Goal: Information Seeking & Learning: Learn about a topic

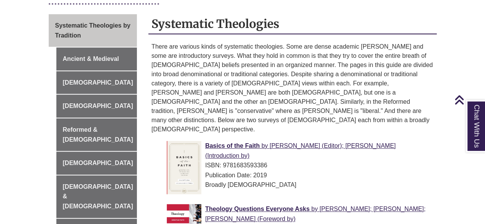
scroll to position [199, 0]
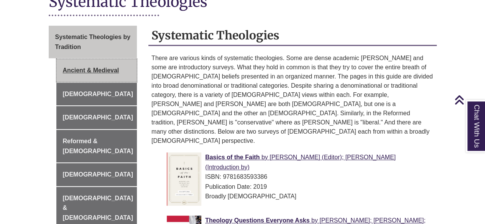
click at [102, 59] on link "Ancient & Medieval" at bounding box center [96, 70] width 81 height 23
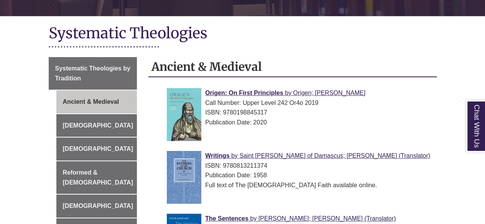
click at [485, 147] on html "Skip to Main Content Library Hours: 7:30am – 10:00pm Research Desk: 9:00am – 5:…" at bounding box center [242, 224] width 485 height 765
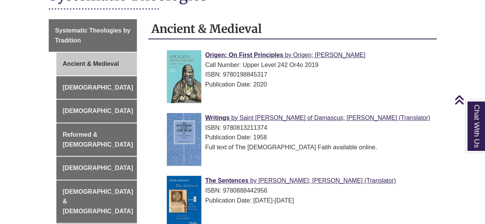
scroll to position [393, 0]
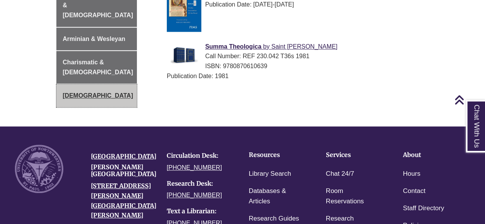
click at [70, 84] on link "[DEMOGRAPHIC_DATA]" at bounding box center [96, 95] width 81 height 23
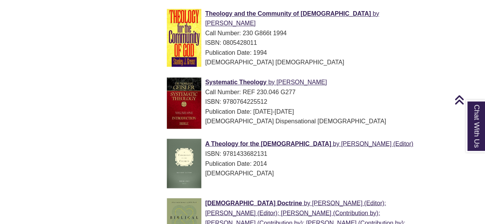
scroll to position [786, 0]
